Goal: Transaction & Acquisition: Purchase product/service

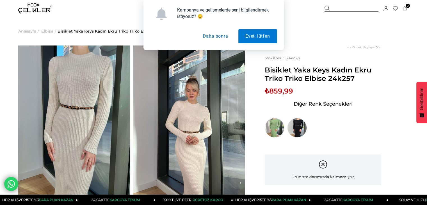
click at [34, 5] on div "Kampanya ve gelişmelerde seni bilgilendirmek istiyoruz? 😊 Evet, lütfen Daha son…" at bounding box center [213, 25] width 427 height 50
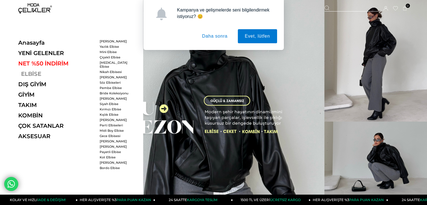
click at [29, 72] on link "ELBİSE" at bounding box center [56, 73] width 77 height 7
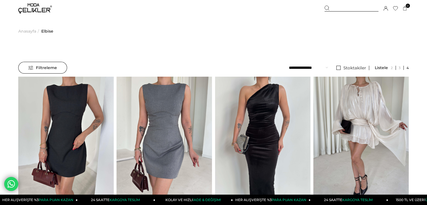
click at [37, 67] on span "Filtreleme" at bounding box center [42, 67] width 29 height 11
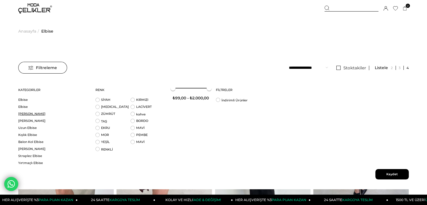
click at [29, 112] on link "[PERSON_NAME]" at bounding box center [53, 114] width 70 height 4
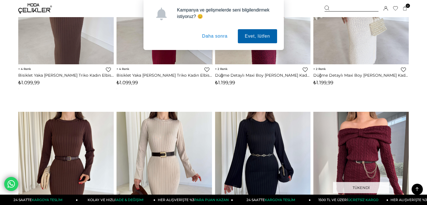
scroll to position [168, 0]
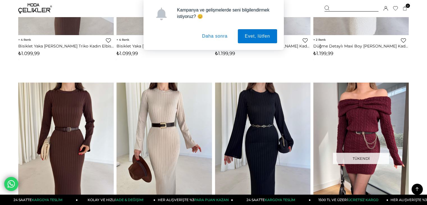
click at [218, 35] on button "Daha sonra" at bounding box center [215, 36] width 40 height 14
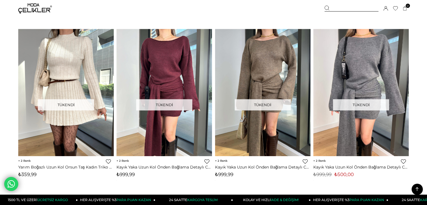
scroll to position [505, 0]
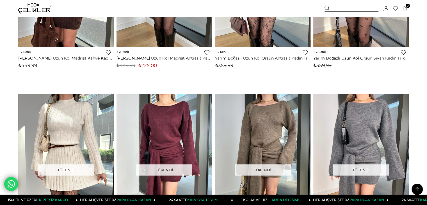
click at [33, 10] on img at bounding box center [35, 8] width 34 height 10
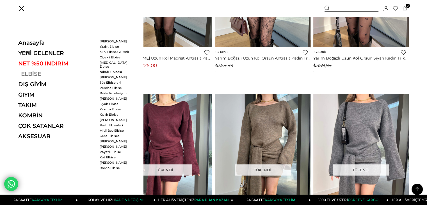
click at [39, 74] on link "ELBİSE" at bounding box center [56, 73] width 77 height 7
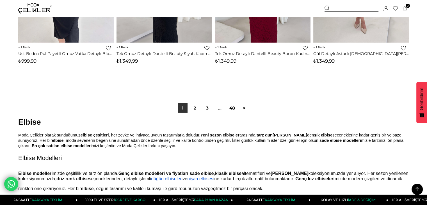
scroll to position [3510, 0]
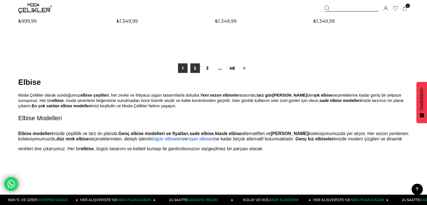
click at [195, 69] on link "2" at bounding box center [195, 68] width 10 height 10
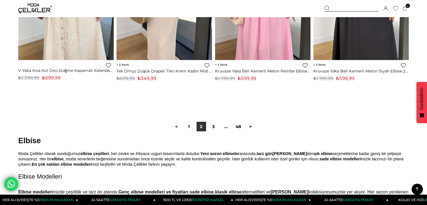
scroll to position [3454, 0]
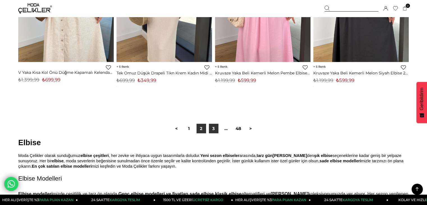
click at [213, 128] on link "3" at bounding box center [214, 129] width 10 height 10
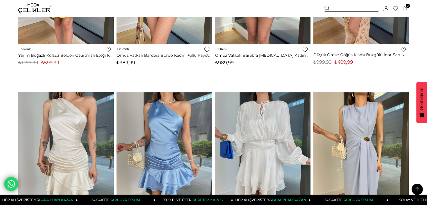
scroll to position [1207, 0]
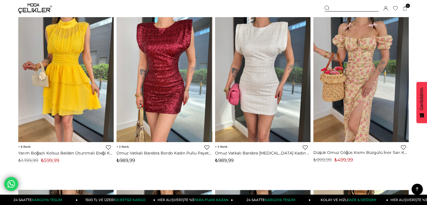
scroll to position [1095, 0]
